Goal: Information Seeking & Learning: Find specific fact

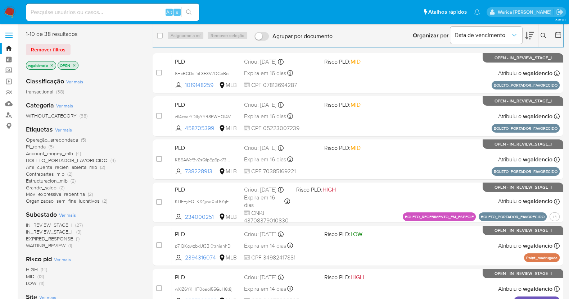
click at [107, 123] on div "Classificação Ver mais transactional (38) Categoria Ver mais WITHOUT_CATEGORY (…" at bounding box center [83, 193] width 115 height 245
click at [548, 35] on button at bounding box center [544, 35] width 12 height 9
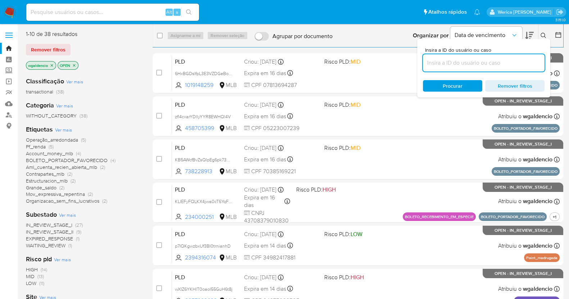
click at [483, 63] on input at bounding box center [484, 62] width 122 height 9
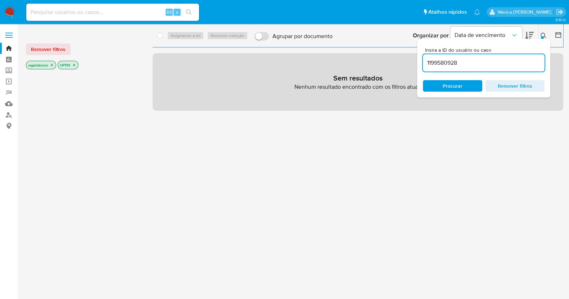
click at [483, 63] on input "1199580928" at bounding box center [484, 62] width 122 height 9
type input "1199580928"
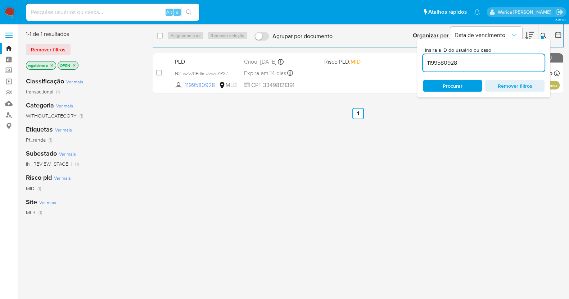
click at [543, 33] on icon at bounding box center [543, 36] width 6 height 6
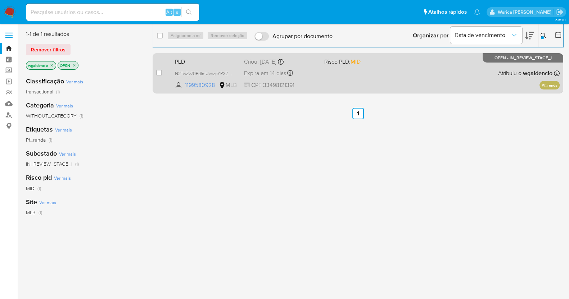
click at [437, 84] on div "PLD N2TwZv70PdlmUvvznYPXZsXs 1199580928 MLB Risco PLD: MID Criou: 12/07/2025 Cr…" at bounding box center [365, 73] width 387 height 36
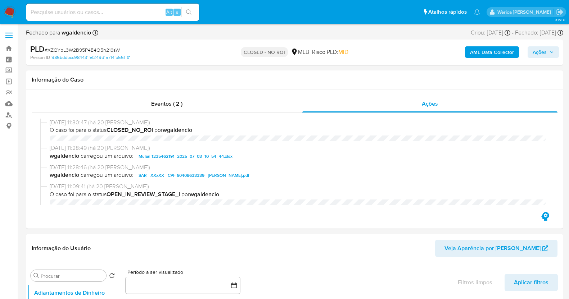
select select "10"
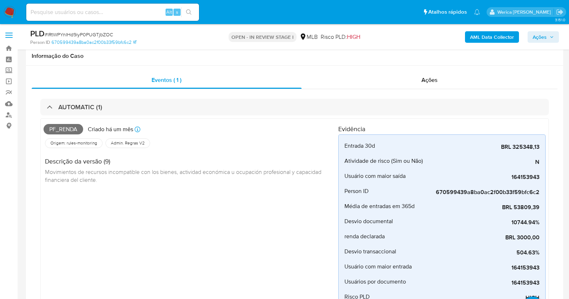
select select "10"
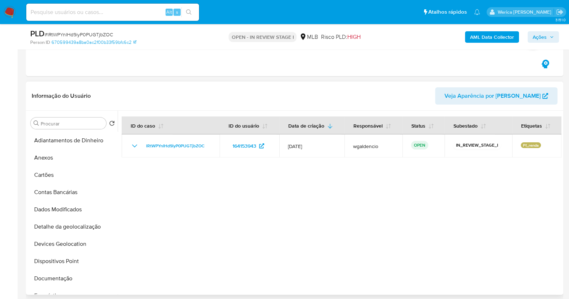
scroll to position [169, 0]
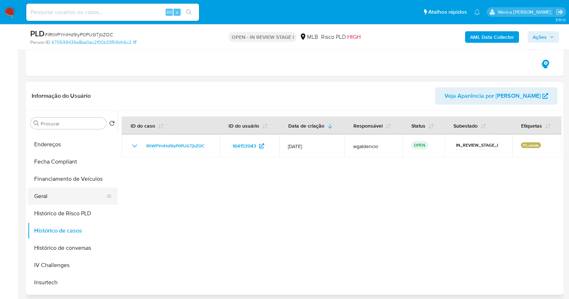
click at [63, 195] on button "Geral" at bounding box center [70, 196] width 84 height 17
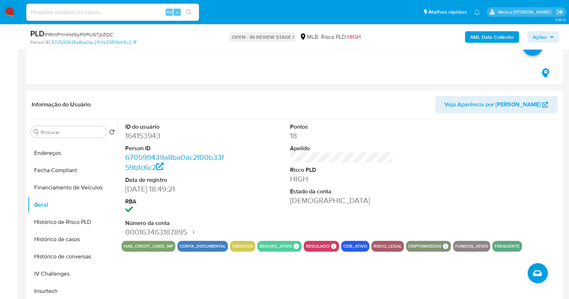
click at [153, 141] on dl "ID do usuário 164153943 Person ID 670599439a8ba0ac2f00b33f59bfc6c2 Data de regi…" at bounding box center [176, 180] width 103 height 114
click at [147, 139] on dd "164153943" at bounding box center [176, 136] width 103 height 10
copy dd "164153943"
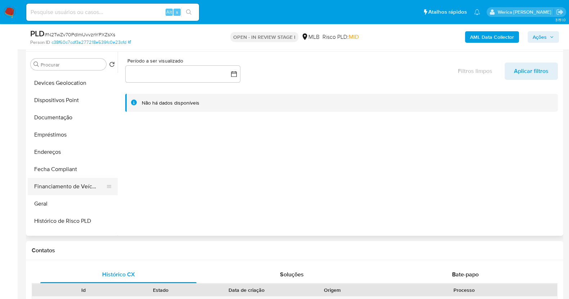
scroll to position [179, 0]
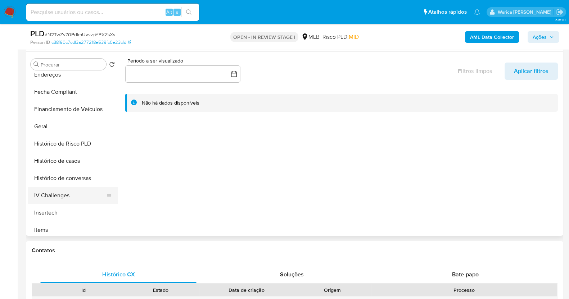
select select "10"
click at [57, 127] on button "Geral" at bounding box center [70, 126] width 84 height 17
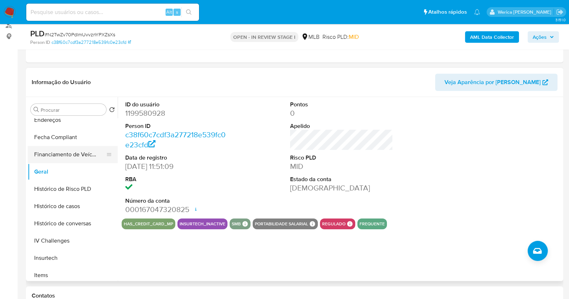
scroll to position [45, 0]
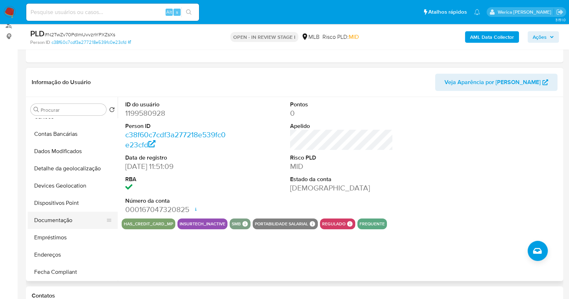
click at [74, 220] on button "Documentação" at bounding box center [70, 220] width 84 height 17
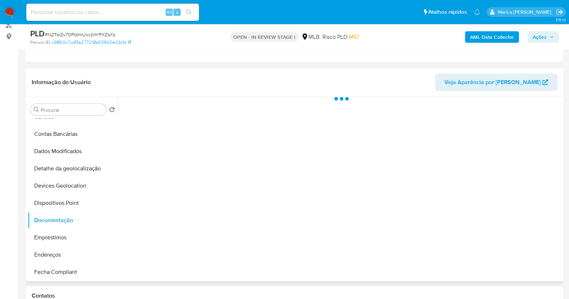
click at [137, 153] on div at bounding box center [339, 189] width 443 height 184
click at [161, 134] on div at bounding box center [339, 189] width 443 height 184
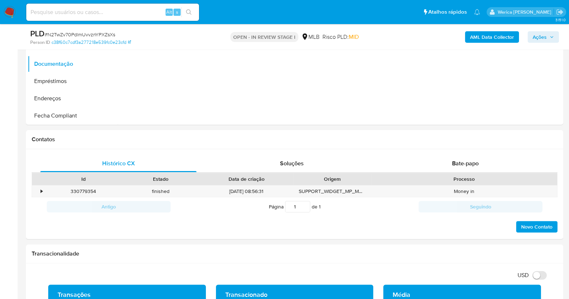
scroll to position [287, 0]
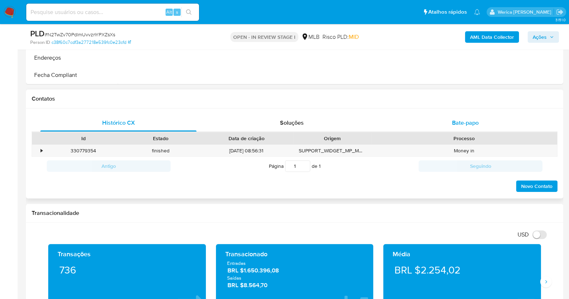
click at [466, 127] on div "Bate-papo" at bounding box center [465, 122] width 156 height 17
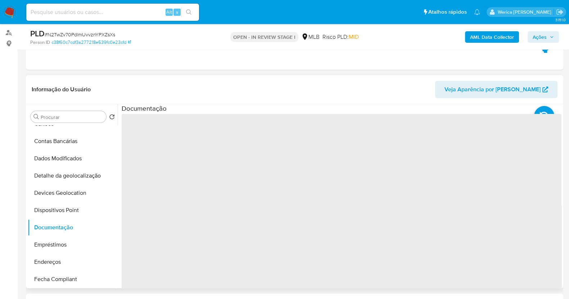
scroll to position [62, 0]
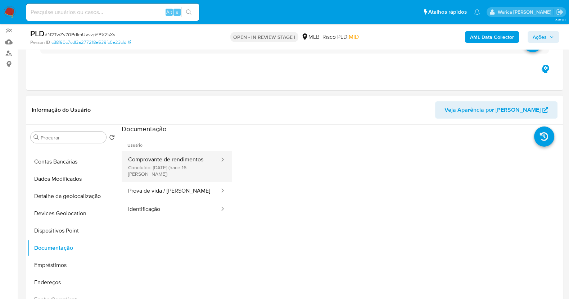
click at [178, 169] on button "Comprovante de rendimentos Concluído: 27/07/2025 (hace 16 días)" at bounding box center [171, 166] width 99 height 31
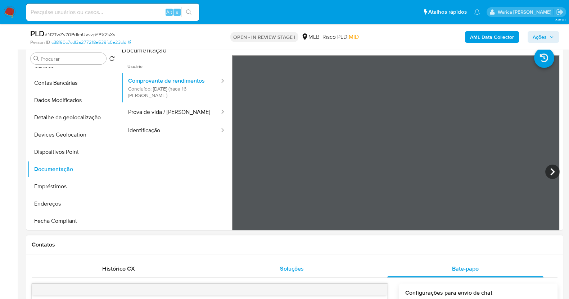
scroll to position [107, 0]
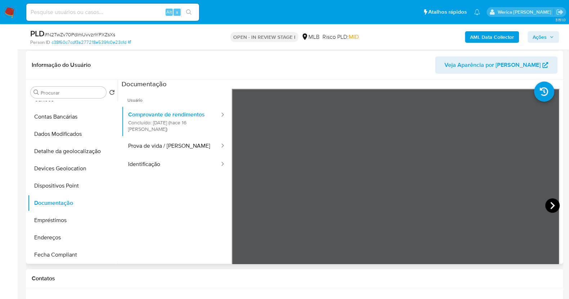
click at [555, 209] on icon at bounding box center [552, 205] width 14 height 14
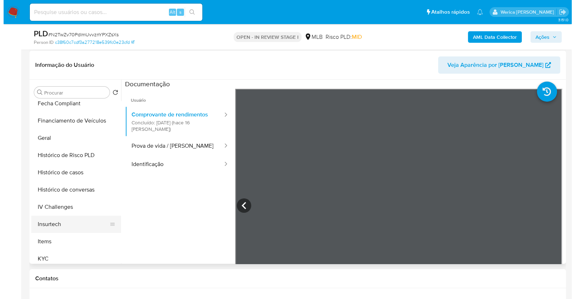
scroll to position [225, 0]
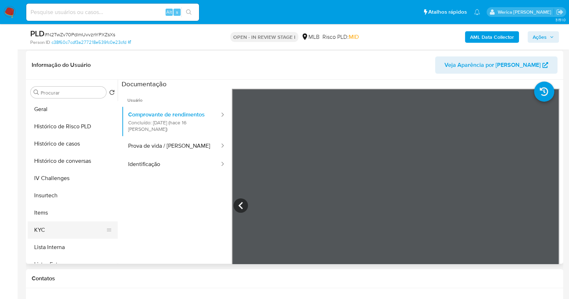
click at [61, 231] on button "KYC" at bounding box center [70, 230] width 84 height 17
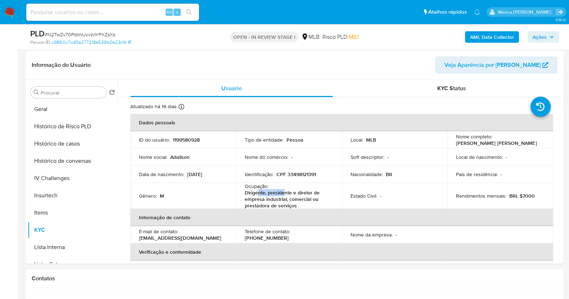
drag, startPoint x: 245, startPoint y: 190, endPoint x: 284, endPoint y: 197, distance: 40.3
click at [283, 195] on p "Dirigente, presidente e diretor de empresa industrial, comercial ou prestadora …" at bounding box center [288, 199] width 86 height 19
drag, startPoint x: 297, startPoint y: 202, endPoint x: 247, endPoint y: 187, distance: 52.3
click at [247, 187] on div "Ocupação : Dirigente, presidente e diretor de empresa industrial, comercial ou …" at bounding box center [289, 196] width 88 height 26
copy div "cupação : Dirigente, presidente e diretor de empresa industrial, comercial ou p…"
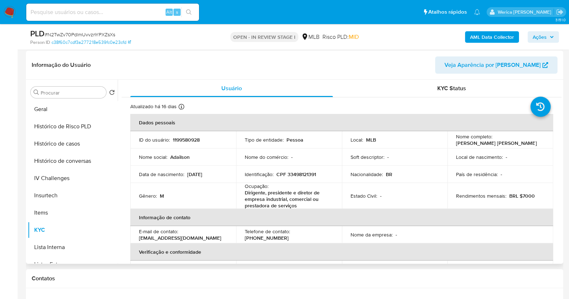
click at [402, 65] on header "Informação do Usuário Veja Aparência por Pessoa" at bounding box center [294, 64] width 525 height 17
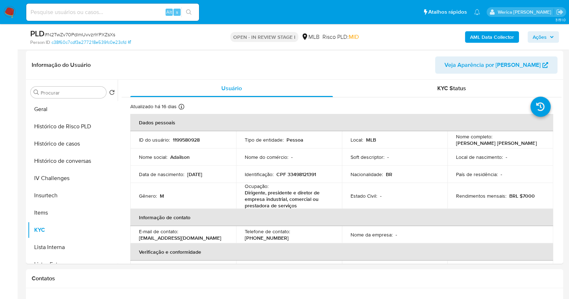
click at [489, 37] on b "AML Data Collector" at bounding box center [492, 37] width 44 height 12
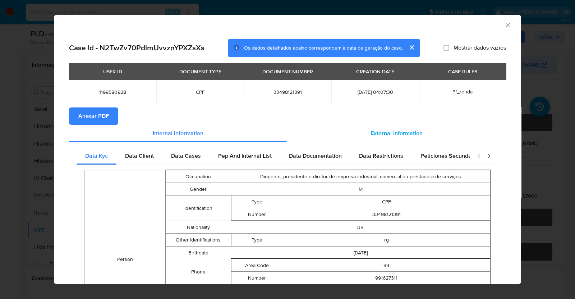
click at [416, 135] on span "External information" at bounding box center [397, 133] width 52 height 8
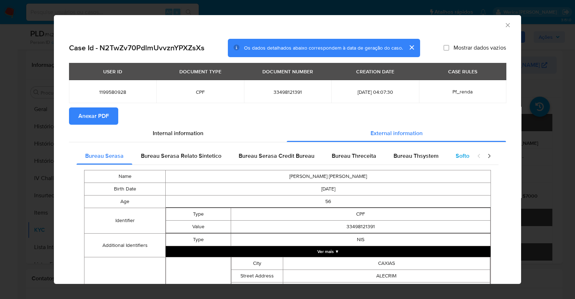
click at [461, 161] on div "Softon" at bounding box center [464, 155] width 34 height 17
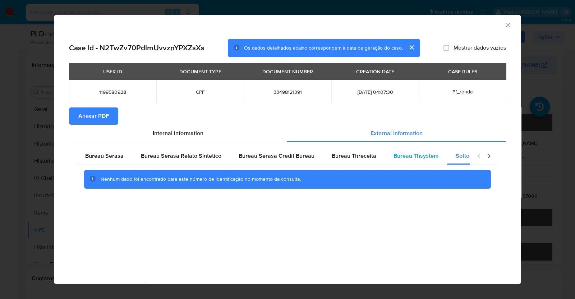
click at [389, 157] on div "Bureau Thsystem" at bounding box center [416, 155] width 62 height 17
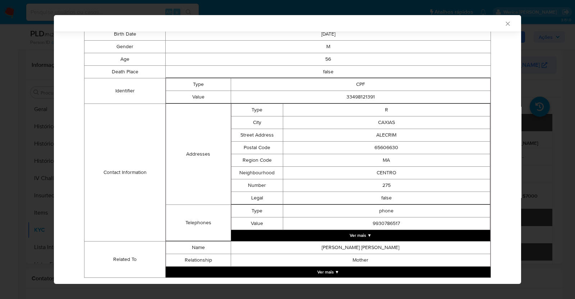
scroll to position [174, 0]
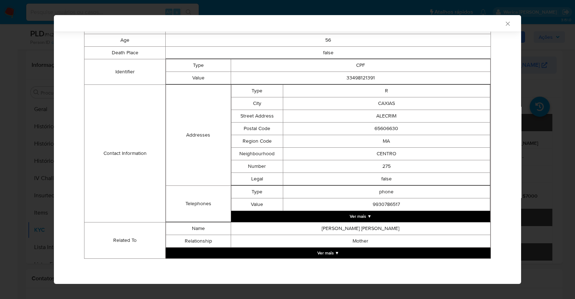
drag, startPoint x: 328, startPoint y: 241, endPoint x: 328, endPoint y: 250, distance: 9.0
click at [328, 246] on td "Mother" at bounding box center [361, 241] width 260 height 13
click at [329, 250] on button "Ver mais ▼" at bounding box center [328, 253] width 325 height 11
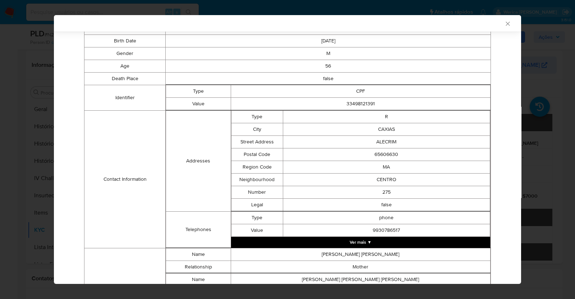
scroll to position [57, 0]
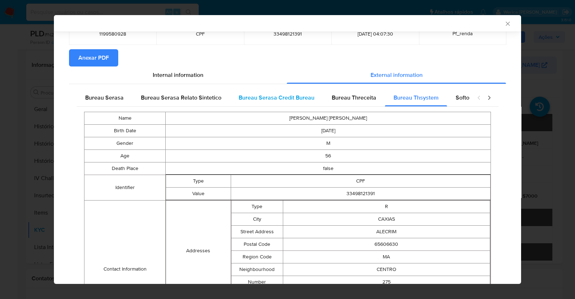
click at [310, 95] on span "Bureau Serasa Credit Bureau" at bounding box center [277, 97] width 76 height 8
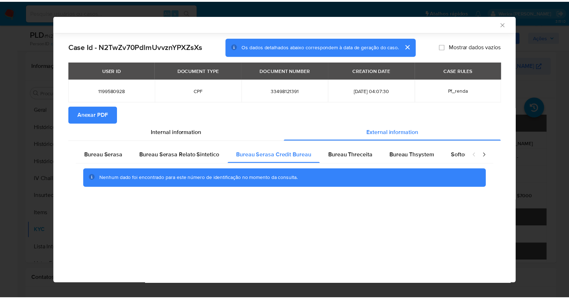
scroll to position [0, 0]
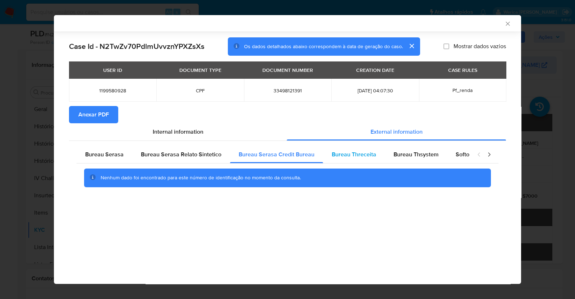
click at [353, 159] on div "Bureau Threceita" at bounding box center [354, 154] width 62 height 17
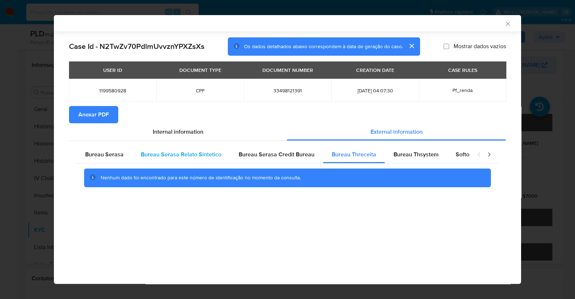
click at [180, 149] on div "Bureau Serasa Relato Sintetico" at bounding box center [181, 154] width 98 height 17
click at [505, 26] on icon "Fechar a janela" at bounding box center [508, 23] width 7 height 7
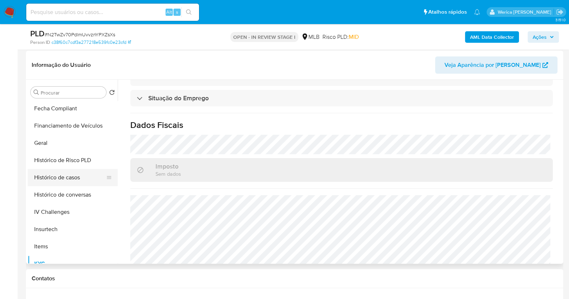
scroll to position [179, 0]
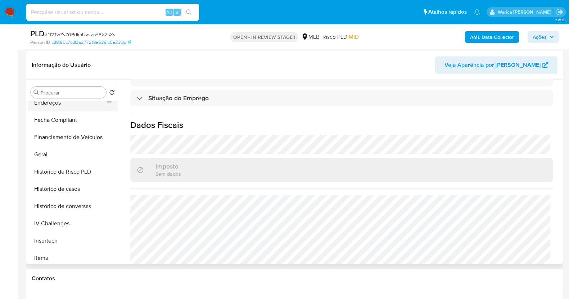
click at [54, 102] on button "Endereços" at bounding box center [70, 102] width 84 height 17
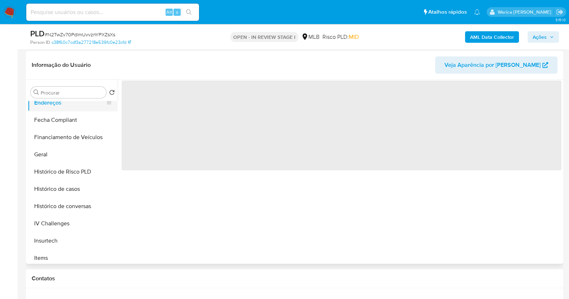
scroll to position [0, 0]
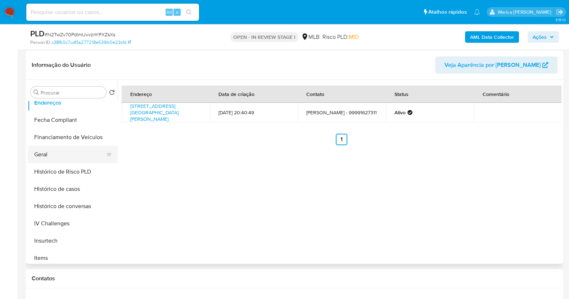
click at [86, 156] on button "Geral" at bounding box center [70, 154] width 84 height 17
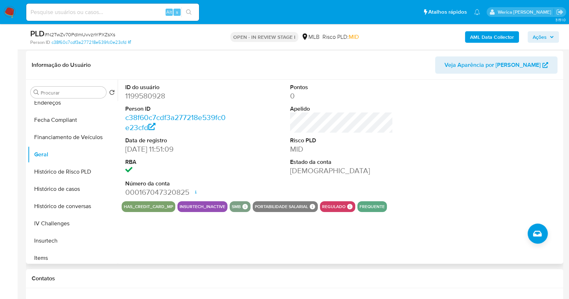
drag, startPoint x: 515, startPoint y: 134, endPoint x: 509, endPoint y: 123, distance: 12.5
click at [515, 134] on div at bounding box center [506, 141] width 110 height 122
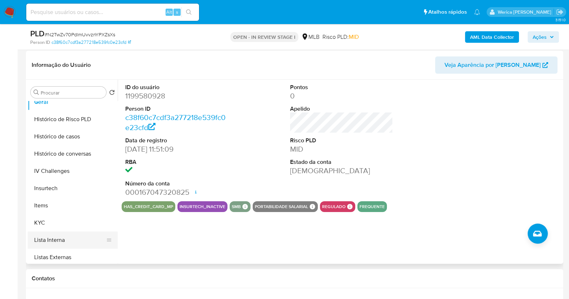
scroll to position [270, 0]
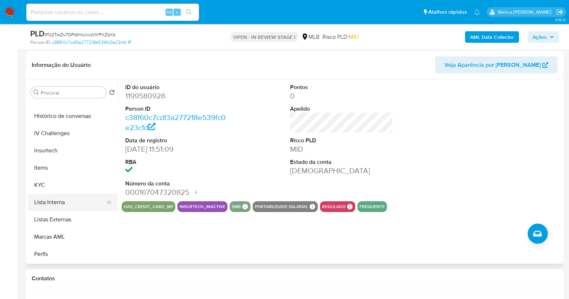
drag, startPoint x: 54, startPoint y: 191, endPoint x: 37, endPoint y: 200, distance: 18.7
click at [39, 198] on ul "Adiantamentos de Dinheiro Anexos Cartões Contas Bancárias Dados Modificados Det…" at bounding box center [73, 182] width 90 height 162
click at [35, 181] on button "KYC" at bounding box center [70, 185] width 84 height 17
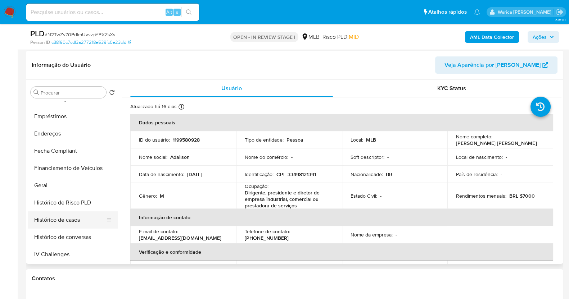
scroll to position [135, 0]
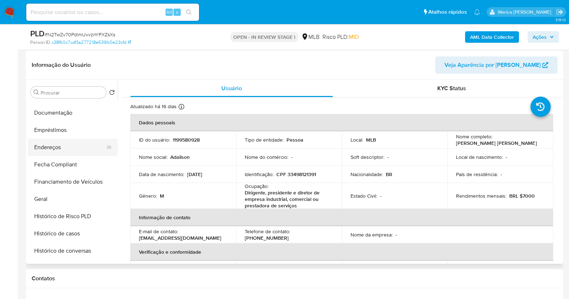
click at [70, 149] on button "Endereços" at bounding box center [70, 147] width 84 height 17
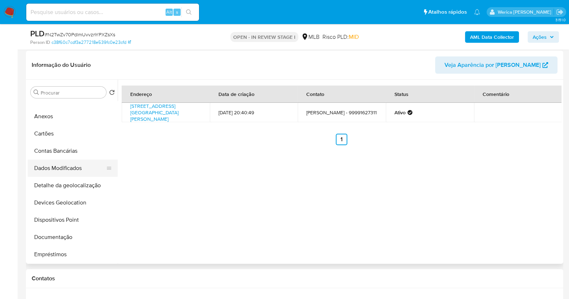
scroll to position [0, 0]
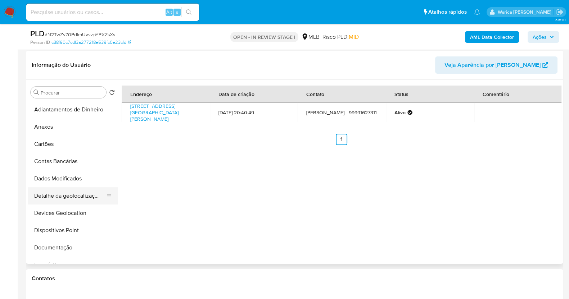
click at [81, 202] on button "Detalhe da geolocalização" at bounding box center [70, 195] width 84 height 17
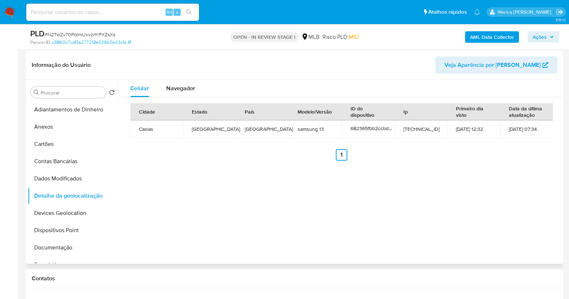
click at [507, 143] on div "Cidade Estado País Modelo/Versão ID do dispositivo Ip Primeiro dia visto Data d…" at bounding box center [341, 132] width 422 height 58
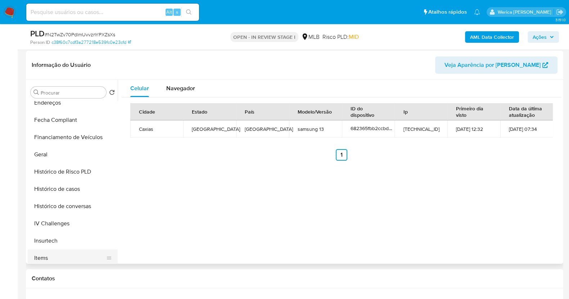
scroll to position [304, 0]
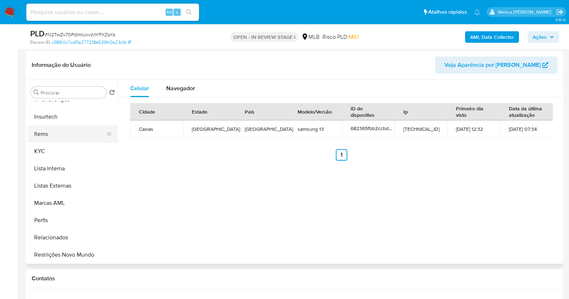
click at [67, 256] on button "Restrições Novo Mundo" at bounding box center [73, 254] width 90 height 17
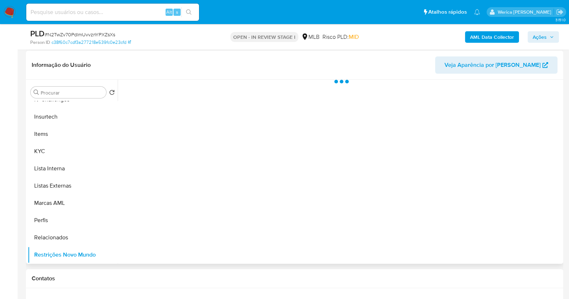
click at [181, 102] on div at bounding box center [339, 172] width 443 height 184
click at [191, 87] on div at bounding box center [339, 172] width 443 height 184
click at [192, 90] on div "Estado actual Historial Alterar status do usuário" at bounding box center [341, 119] width 439 height 78
click at [191, 87] on span "Historial" at bounding box center [193, 91] width 22 height 8
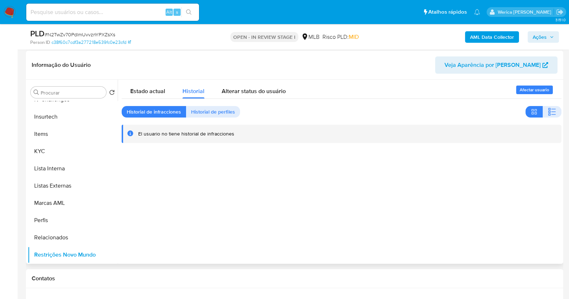
click at [550, 104] on div "Estado actual Historial Alterar status do usuário Historial de infracciones His…" at bounding box center [341, 112] width 439 height 64
click at [551, 112] on icon "button" at bounding box center [553, 112] width 4 height 1
click at [498, 204] on div at bounding box center [339, 172] width 443 height 184
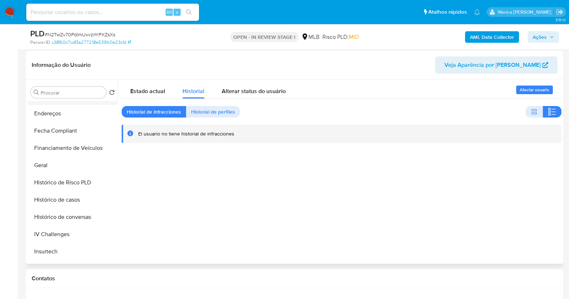
scroll to position [79, 0]
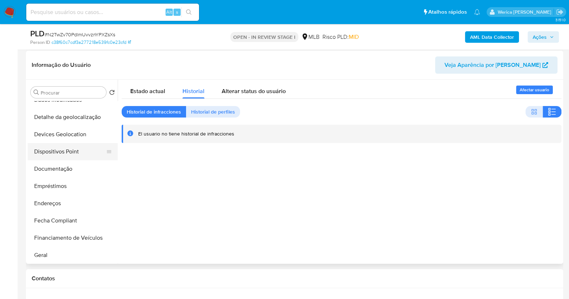
click at [68, 149] on button "Dispositivos Point" at bounding box center [70, 151] width 84 height 17
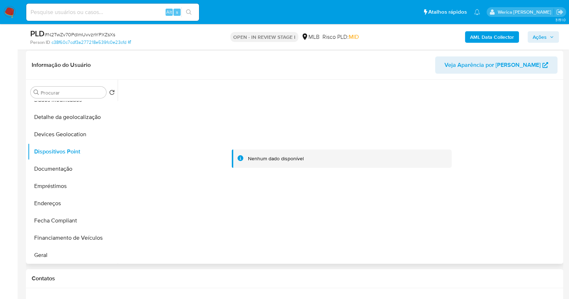
click at [530, 146] on div at bounding box center [341, 159] width 439 height 158
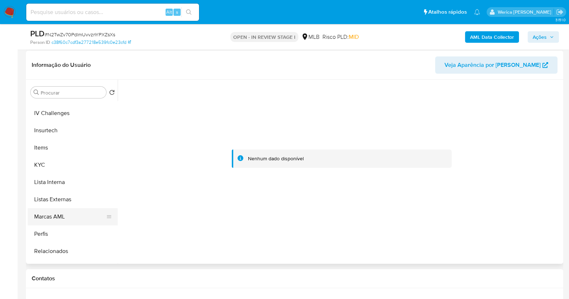
scroll to position [304, 0]
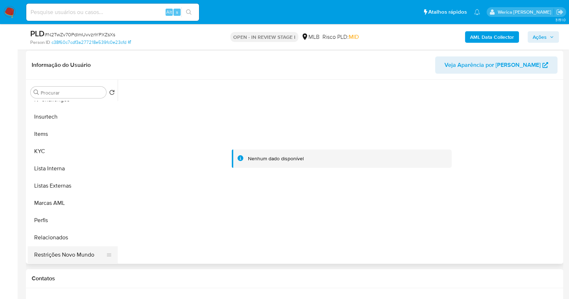
click at [61, 257] on button "Restrições Novo Mundo" at bounding box center [70, 254] width 84 height 17
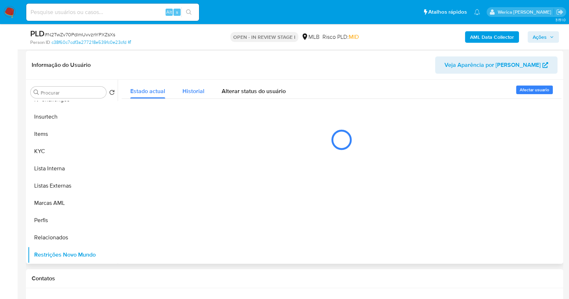
click at [202, 92] on span "Historial" at bounding box center [193, 91] width 22 height 8
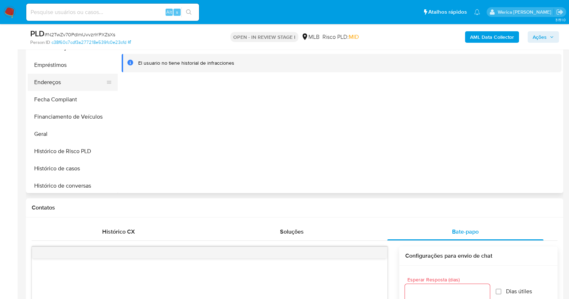
scroll to position [79, 0]
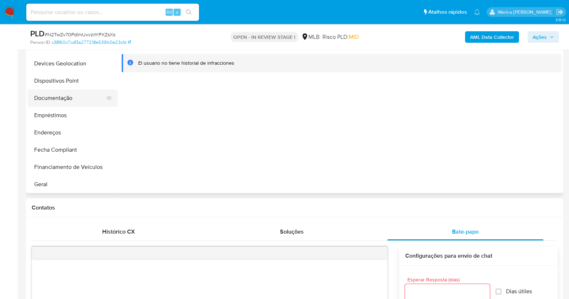
click at [49, 95] on button "Documentação" at bounding box center [70, 98] width 84 height 17
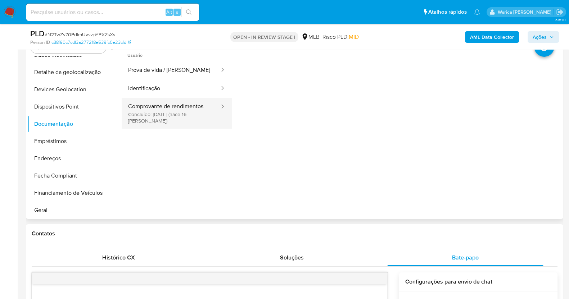
scroll to position [133, 0]
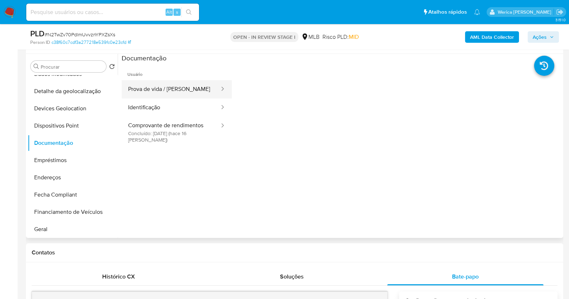
click at [156, 88] on button "Prova de vida / Selfie" at bounding box center [171, 89] width 99 height 18
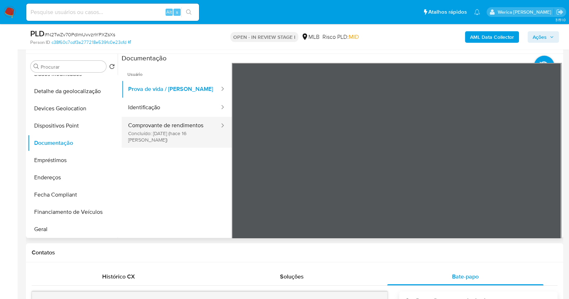
click at [200, 127] on button "Comprovante de rendimentos Concluído: 27/07/2025 (hace 16 días)" at bounding box center [171, 132] width 99 height 31
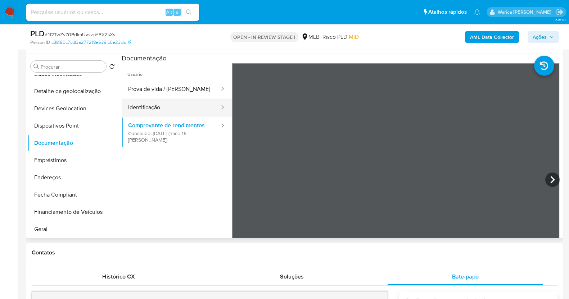
click at [165, 111] on button "Identificação" at bounding box center [171, 108] width 99 height 18
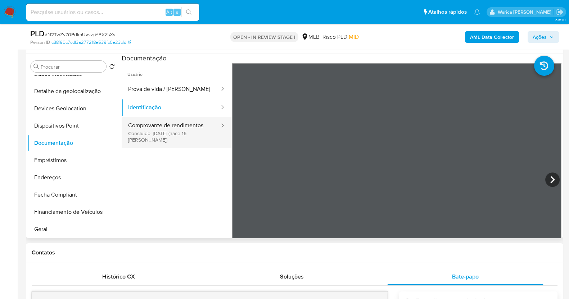
click at [179, 118] on button "Comprovante de rendimentos Concluído: 27/07/2025 (hace 16 días)" at bounding box center [171, 132] width 99 height 31
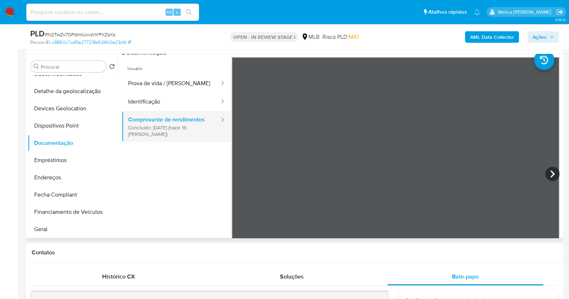
scroll to position [0, 0]
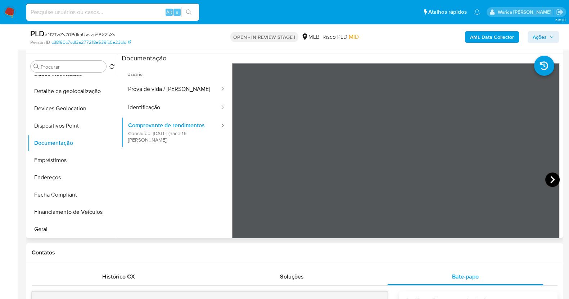
click at [545, 177] on icon at bounding box center [552, 180] width 14 height 14
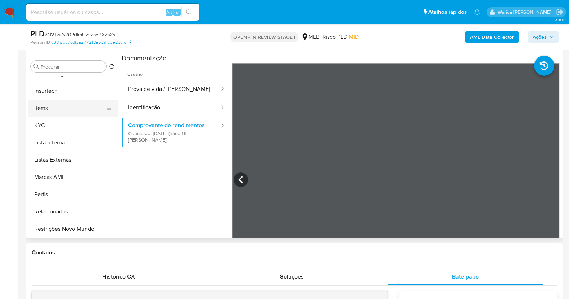
click at [58, 113] on button "Items" at bounding box center [70, 108] width 84 height 17
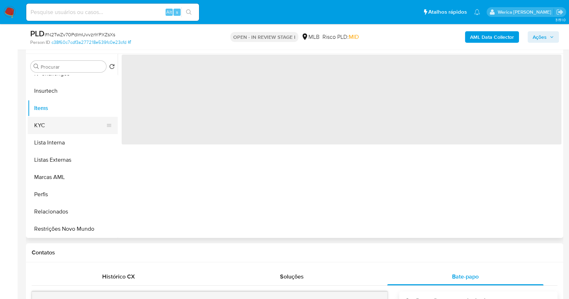
click at [62, 129] on button "KYC" at bounding box center [70, 125] width 84 height 17
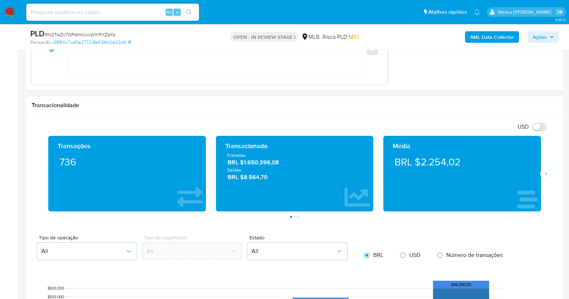
scroll to position [598, 0]
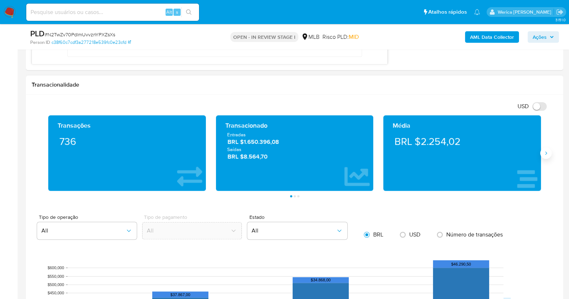
click at [545, 150] on icon "Siguiente" at bounding box center [546, 153] width 6 height 6
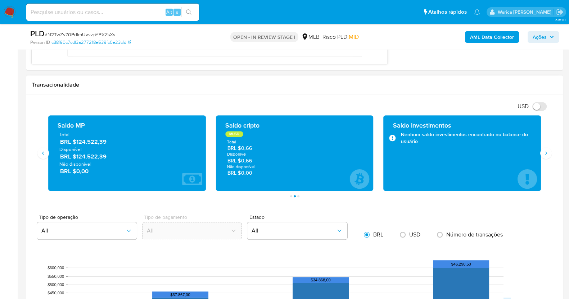
click at [76, 144] on div "Total BRL $124.522,39 Disponível BRL $124.522,39 Não disponível BRL $0,00" at bounding box center [127, 153] width 146 height 44
click at [553, 186] on div "Transações 736 Transacionado Entradas BRL $1.650.396,08 Saídas BRL $8.564,70 Mé…" at bounding box center [294, 156] width 525 height 82
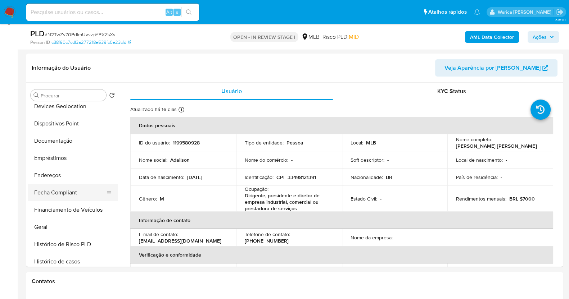
scroll to position [124, 0]
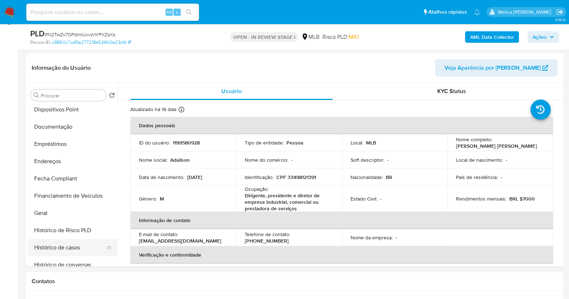
click at [77, 248] on button "Histórico de casos" at bounding box center [70, 247] width 84 height 17
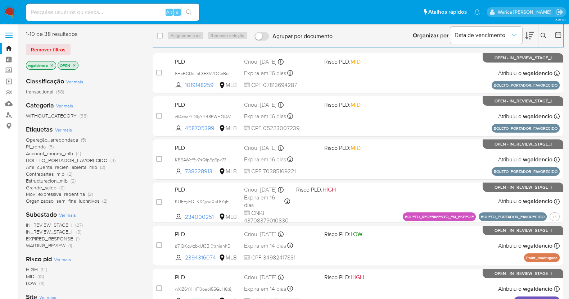
click at [545, 35] on icon at bounding box center [543, 36] width 6 height 6
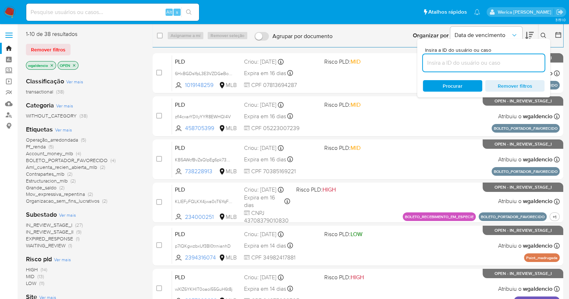
click at [508, 64] on input at bounding box center [484, 62] width 122 height 9
type input "1322511875"
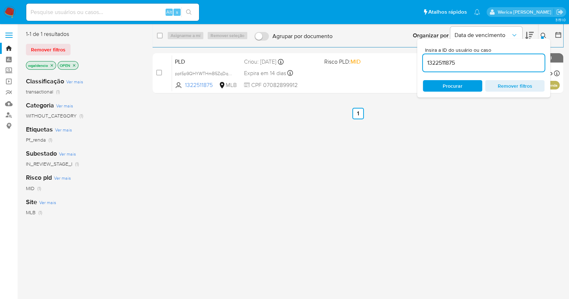
click at [542, 36] on button at bounding box center [544, 35] width 12 height 9
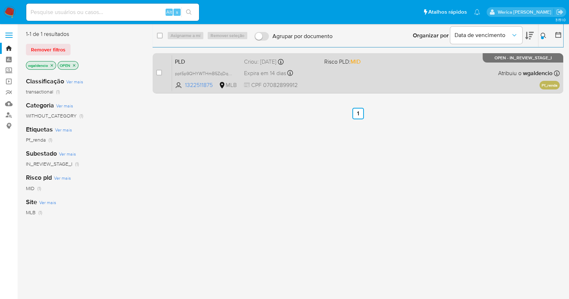
click at [409, 68] on div "PLD ppt5p9QHYWTHmB5ZqDq4ZKXa 1322511875 MLB Risco PLD: MID Criou: 12/07/2025 Cr…" at bounding box center [365, 73] width 387 height 36
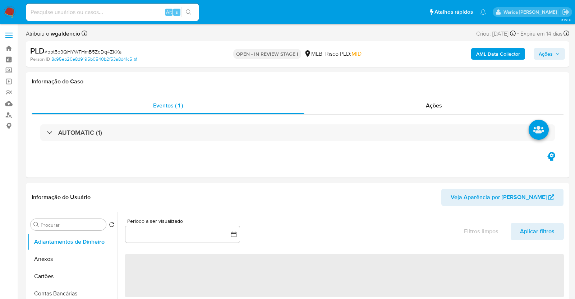
select select "10"
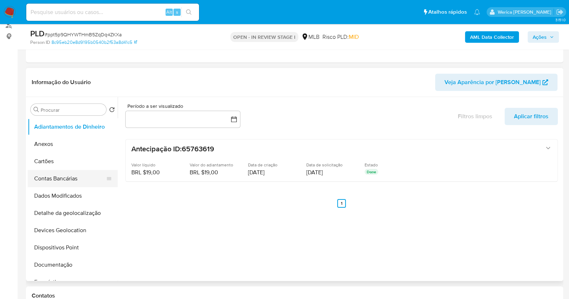
scroll to position [225, 0]
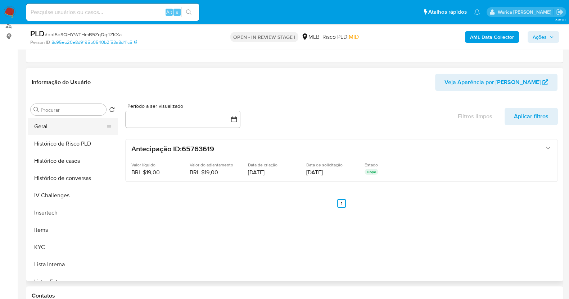
click at [67, 123] on button "Geral" at bounding box center [70, 126] width 84 height 17
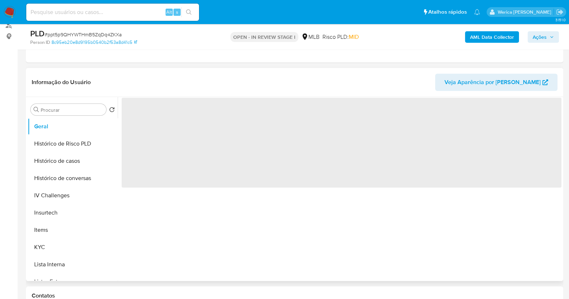
drag, startPoint x: 143, startPoint y: 189, endPoint x: 133, endPoint y: 192, distance: 10.5
click at [133, 192] on div "‌" at bounding box center [339, 189] width 443 height 184
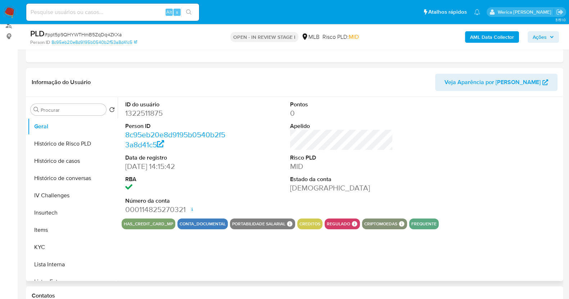
drag, startPoint x: 133, startPoint y: 192, endPoint x: 158, endPoint y: 180, distance: 27.3
click at [158, 180] on dt "RBA" at bounding box center [176, 179] width 103 height 8
click at [140, 115] on dd "1322511875" at bounding box center [176, 113] width 103 height 10
copy dd "1322511875"
